Goal: Task Accomplishment & Management: Use online tool/utility

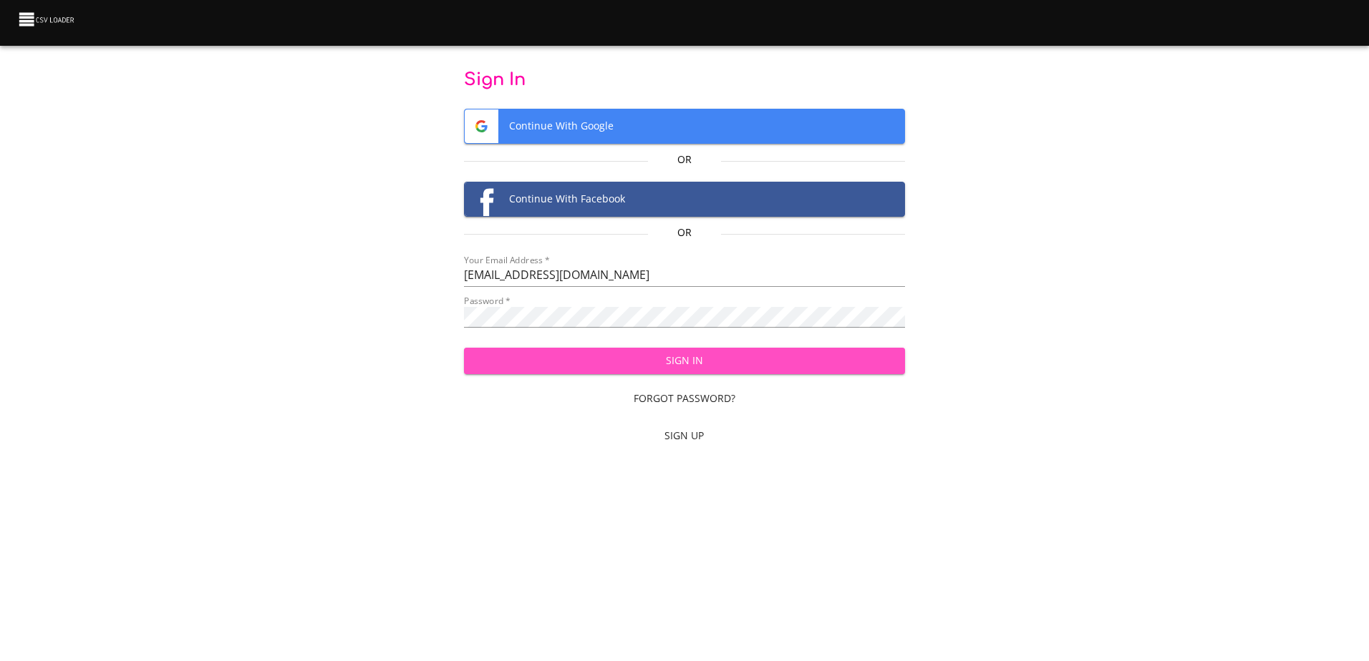
click at [599, 352] on span "Sign In" at bounding box center [684, 361] width 418 height 18
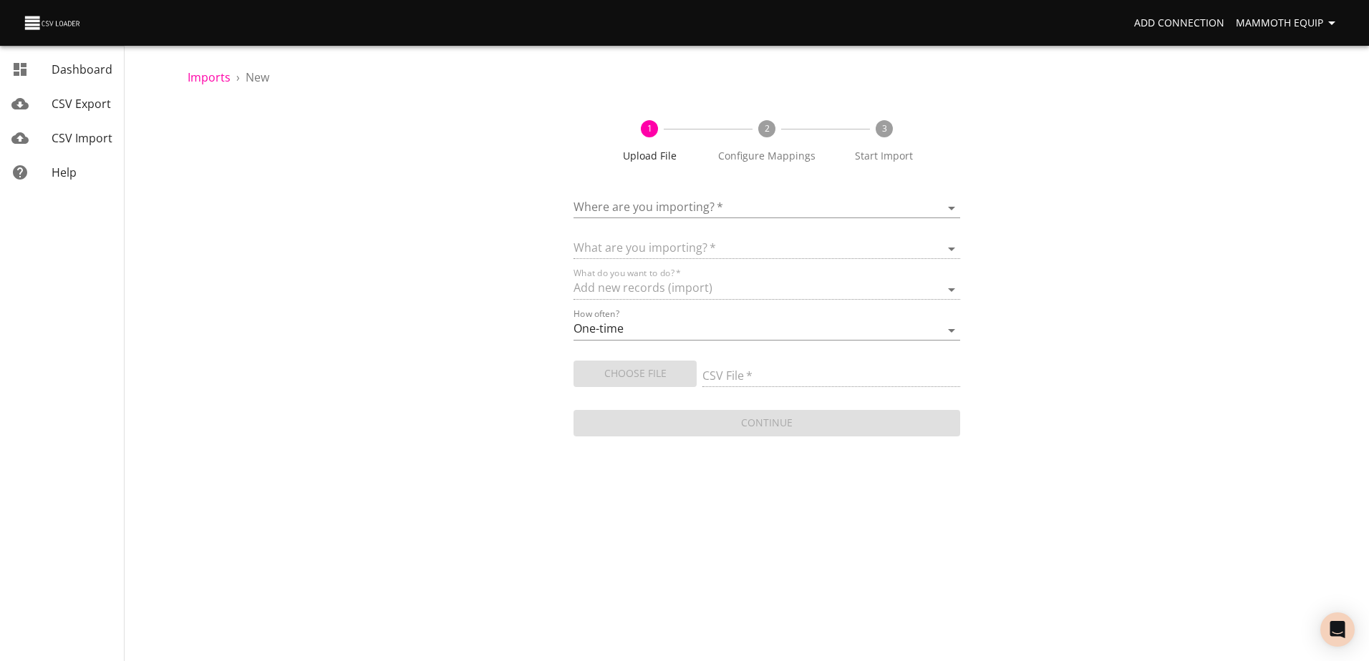
click at [951, 208] on body "Add Connection Mammoth Equip Dashboard CSV Export CSV Import Help Imports › New…" at bounding box center [684, 330] width 1369 height 661
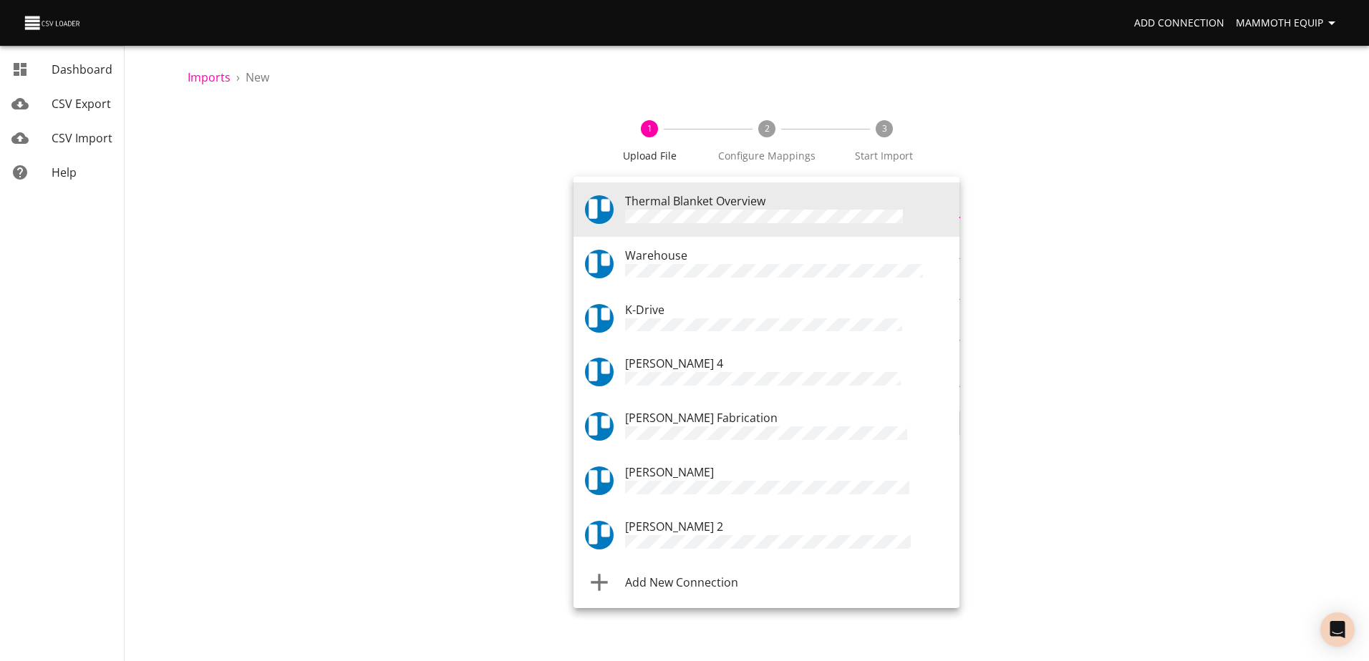
click at [744, 250] on div "Warehouse" at bounding box center [786, 264] width 323 height 34
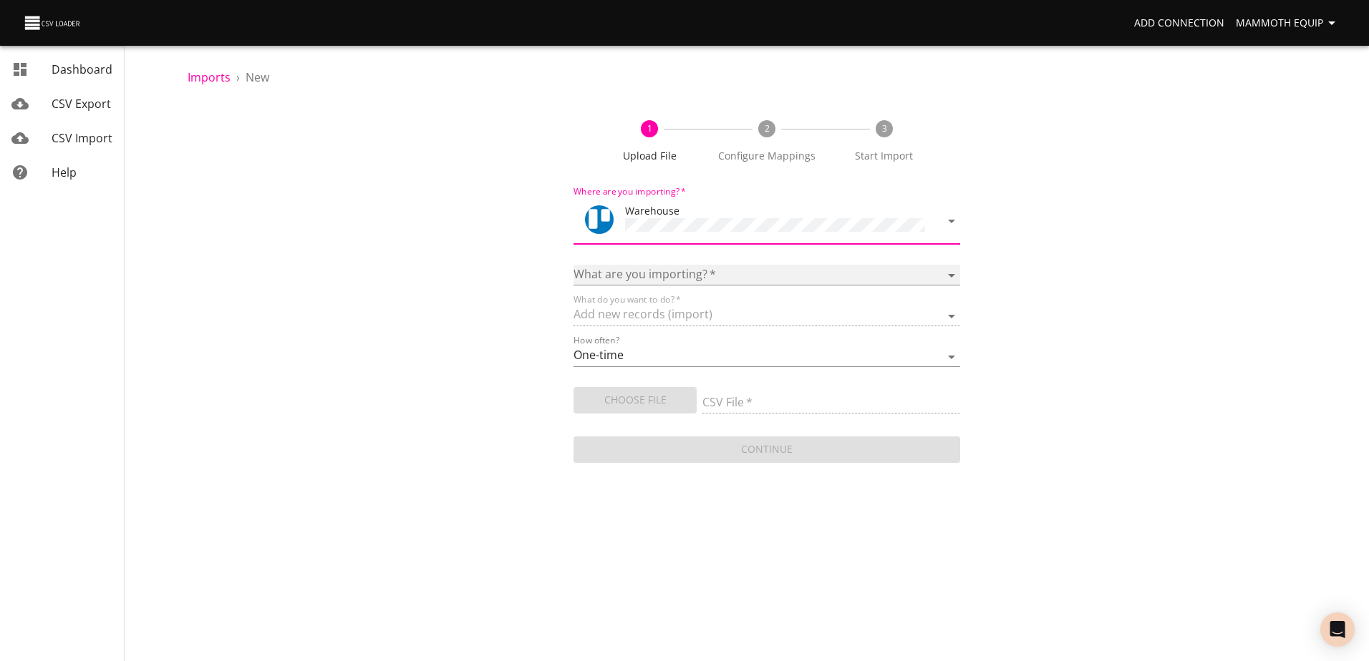
click at [949, 271] on select "Boards Cards Checkitems Checklists" at bounding box center [766, 275] width 386 height 21
select select "cards"
click at [573, 265] on select "Boards Cards Checkitems Checklists" at bounding box center [766, 275] width 386 height 21
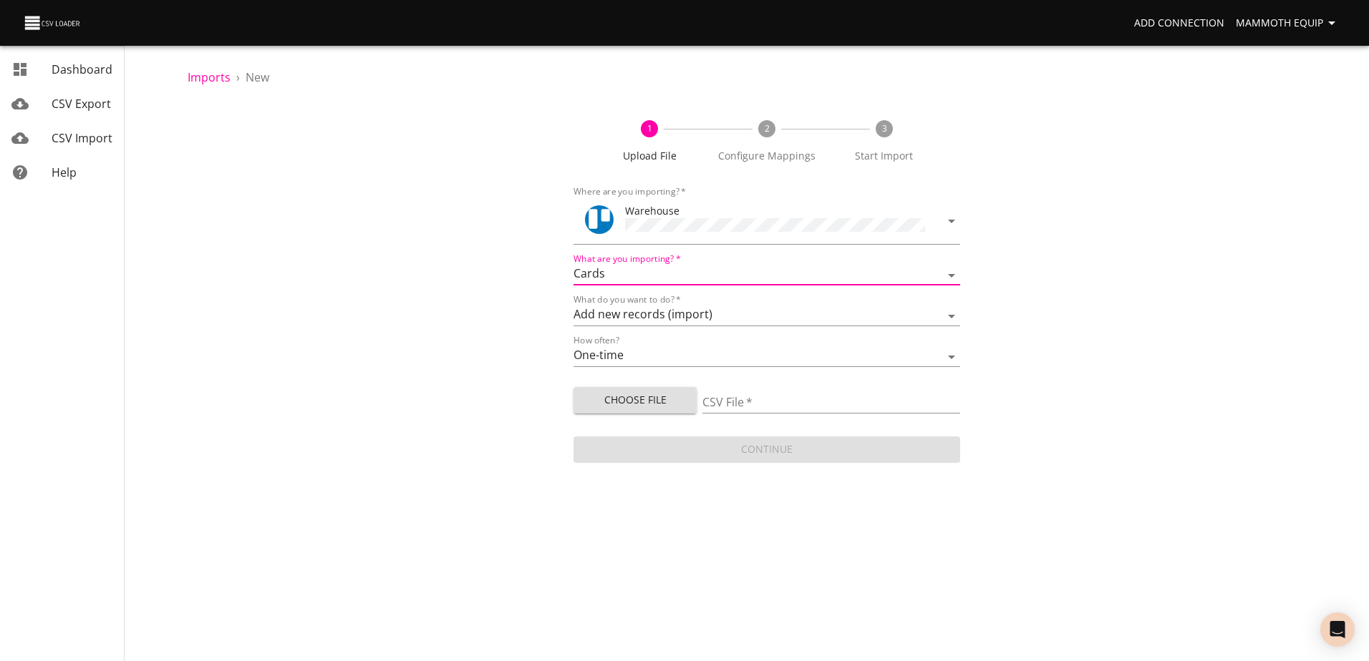
click at [646, 399] on span "Choose File" at bounding box center [635, 401] width 100 height 18
type input "Import1.xlsx"
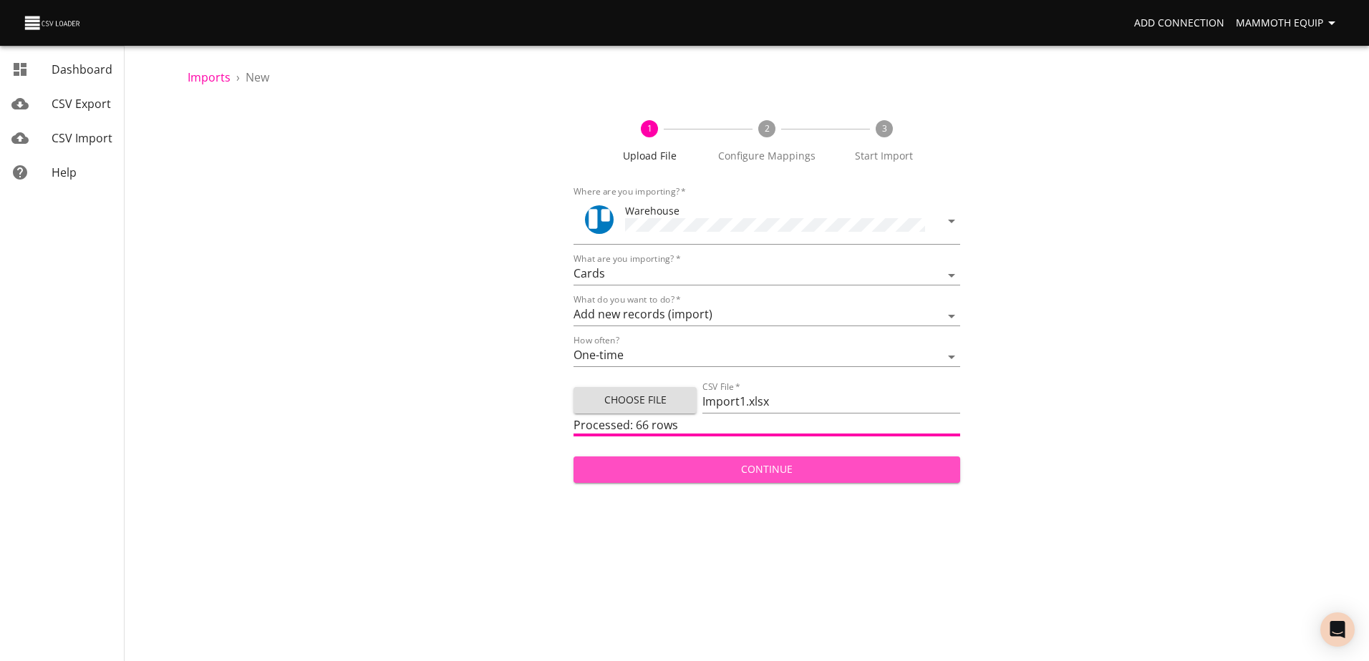
click at [707, 465] on span "Continue" at bounding box center [766, 470] width 363 height 18
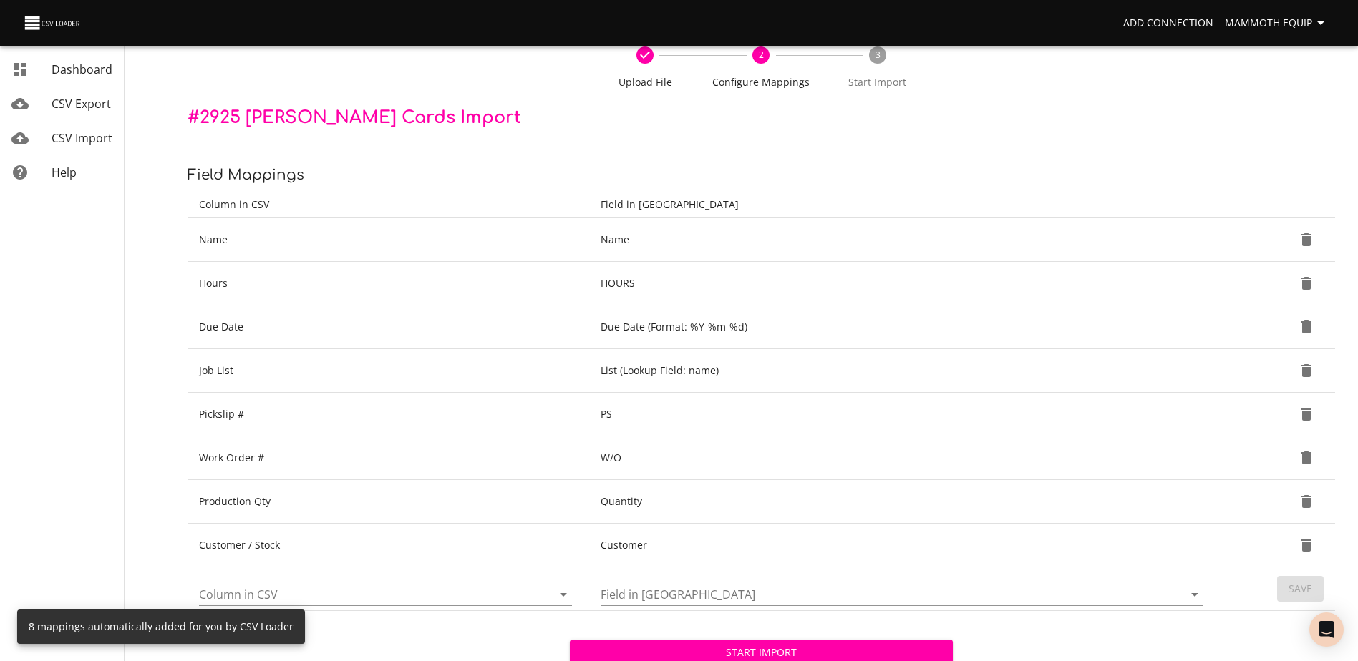
scroll to position [151, 0]
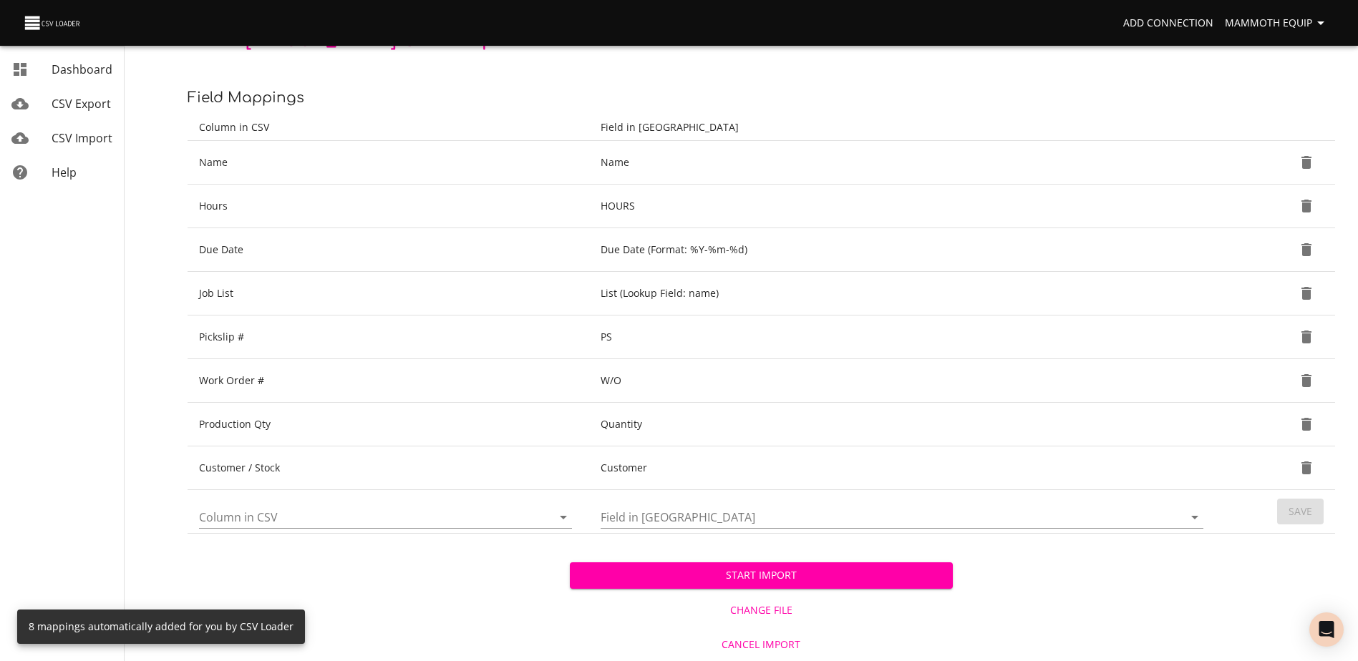
click at [734, 578] on span "Start Import" at bounding box center [760, 576] width 359 height 18
